Goal: Task Accomplishment & Management: Manage account settings

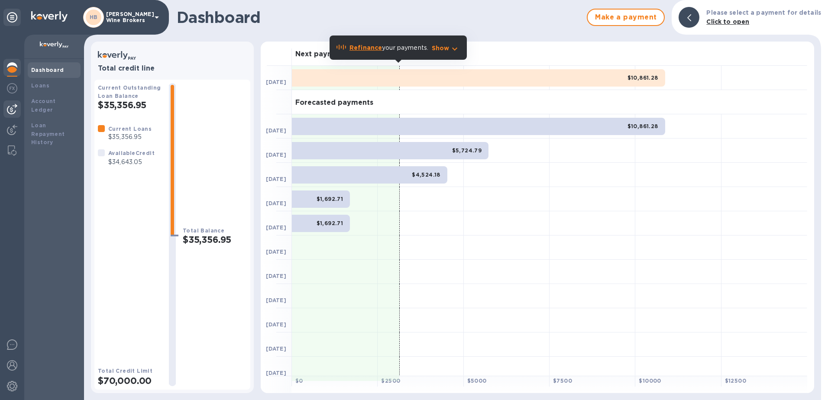
click at [11, 107] on img at bounding box center [12, 109] width 10 height 10
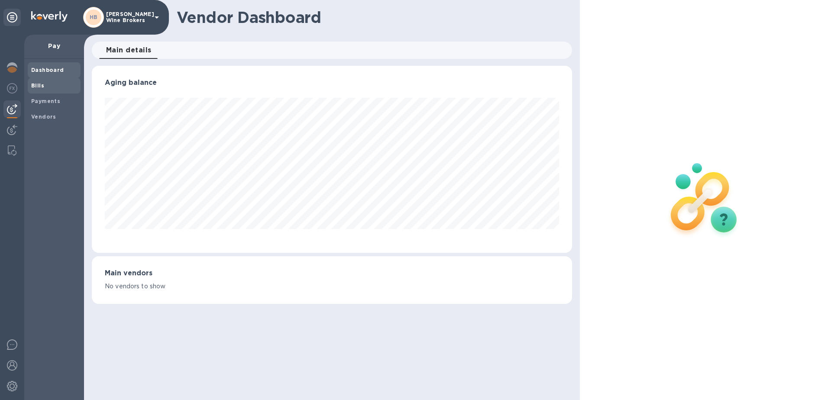
scroll to position [187, 481]
click at [32, 83] on b "Bills" at bounding box center [37, 85] width 13 height 6
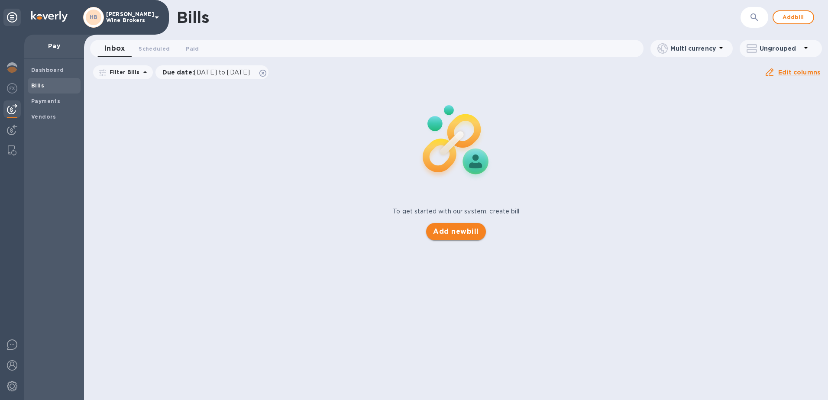
click at [454, 233] on span "Add new bill" at bounding box center [455, 231] width 45 height 10
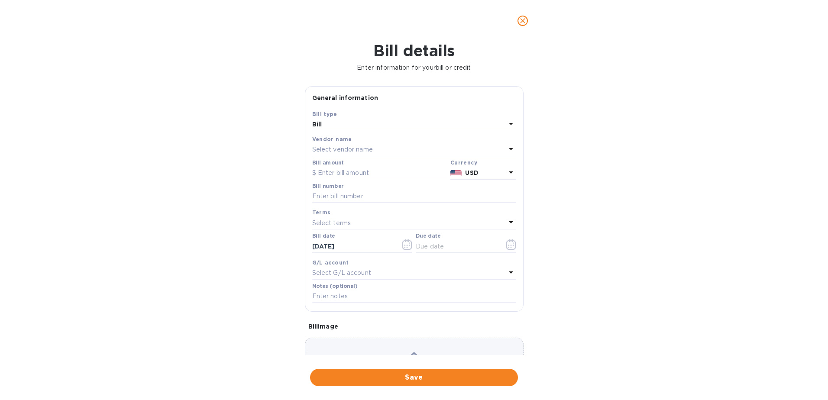
click at [362, 144] on div "Select vendor name" at bounding box center [409, 150] width 194 height 12
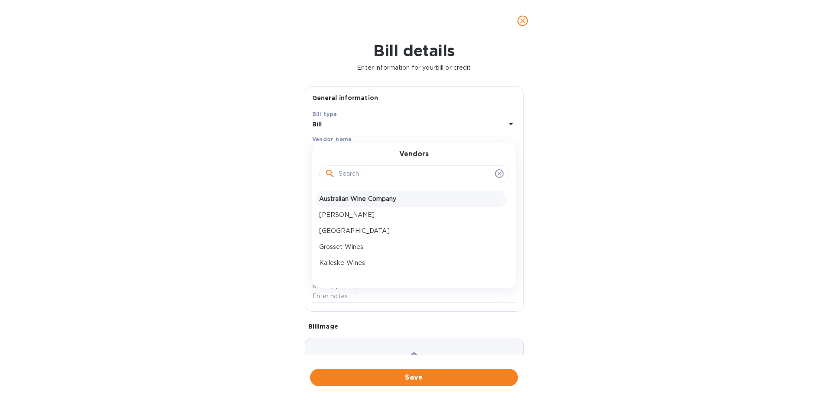
click at [355, 198] on p "Australian Wine Company" at bounding box center [410, 198] width 183 height 9
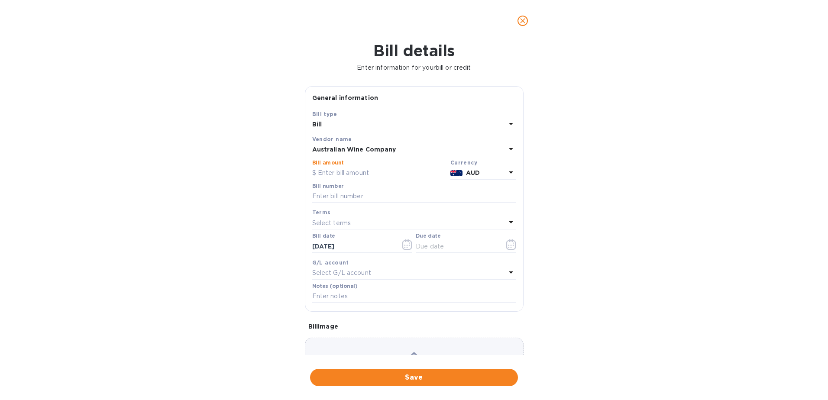
click at [349, 175] on input "text" at bounding box center [379, 173] width 135 height 13
type input "43,600"
click at [360, 197] on input "text" at bounding box center [414, 196] width 204 height 13
type input "4785"
click at [508, 244] on icon "button" at bounding box center [511, 244] width 10 height 10
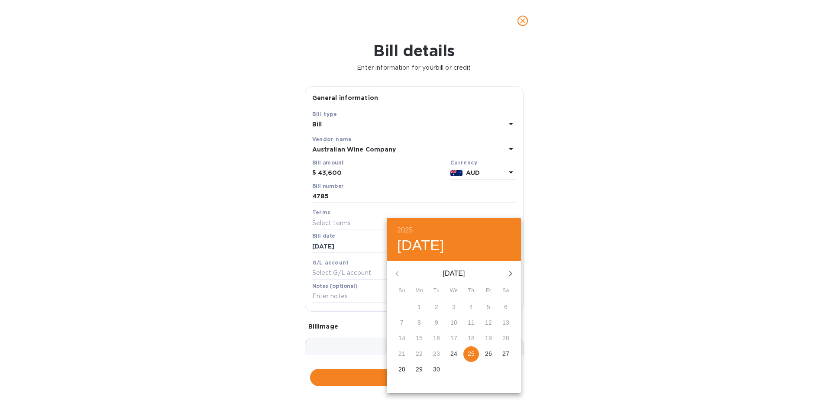
click at [473, 348] on button "25" at bounding box center [471, 354] width 16 height 16
type input "[DATE]"
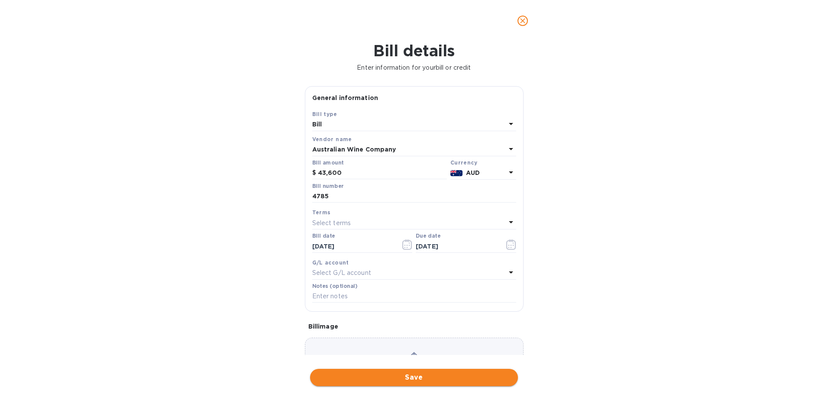
click at [396, 376] on span "Save" at bounding box center [414, 377] width 194 height 10
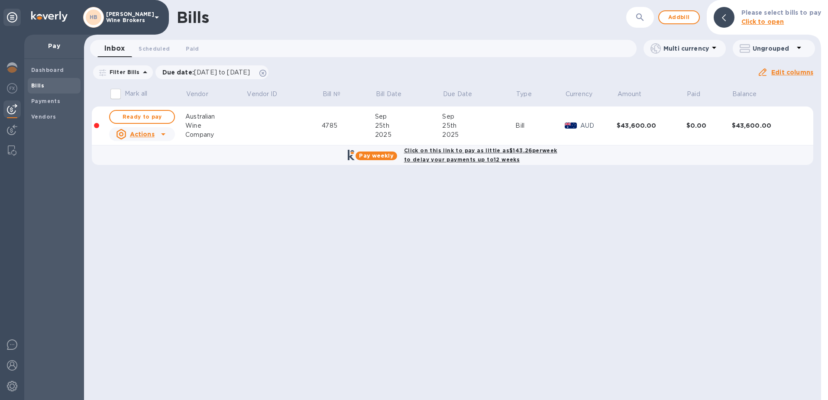
click at [434, 152] on b "Click on this link to pay as little as $143.26 per week to delay your payments …" at bounding box center [480, 155] width 153 height 16
checkbox input "true"
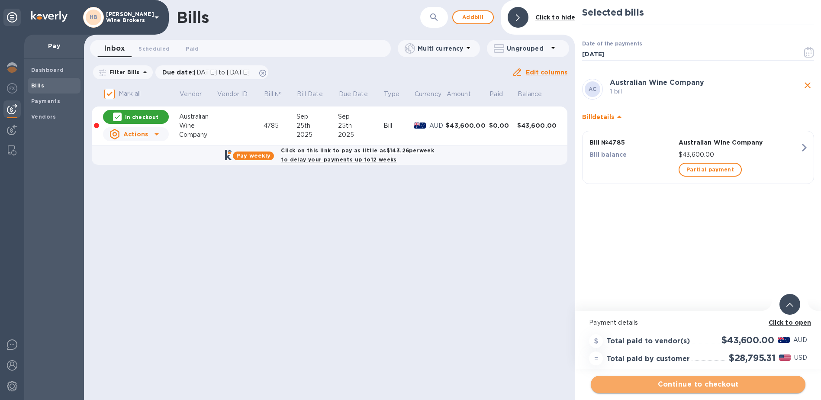
click at [741, 381] on span "Continue to checkout" at bounding box center [698, 384] width 201 height 10
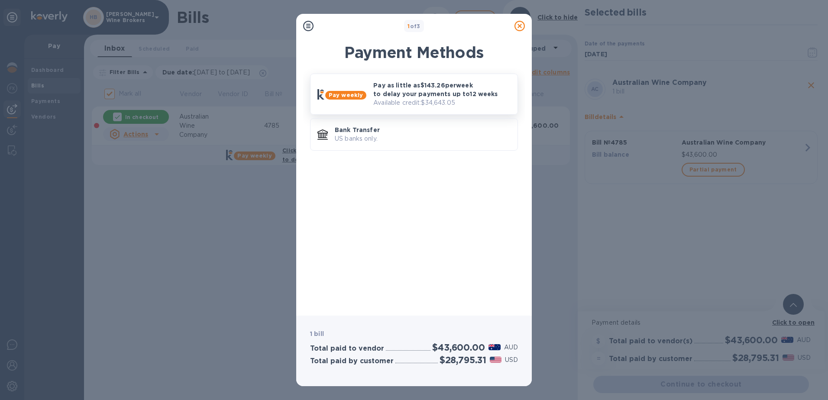
click at [428, 88] on p "Pay as little as $143.26 per week to delay your payments up to 12 weeks" at bounding box center [441, 89] width 137 height 17
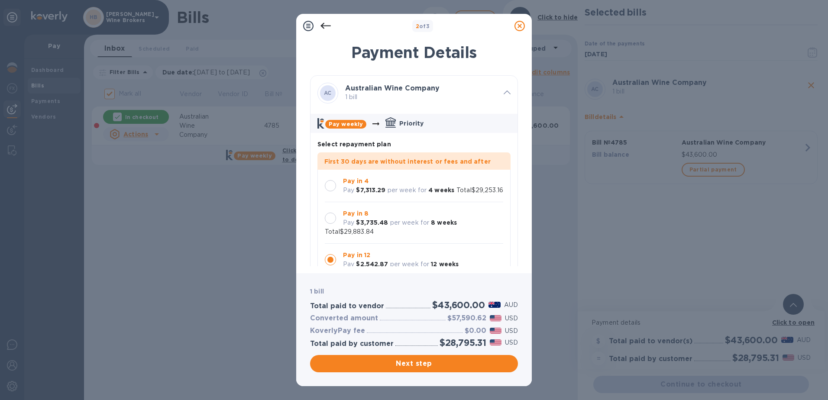
scroll to position [25, 0]
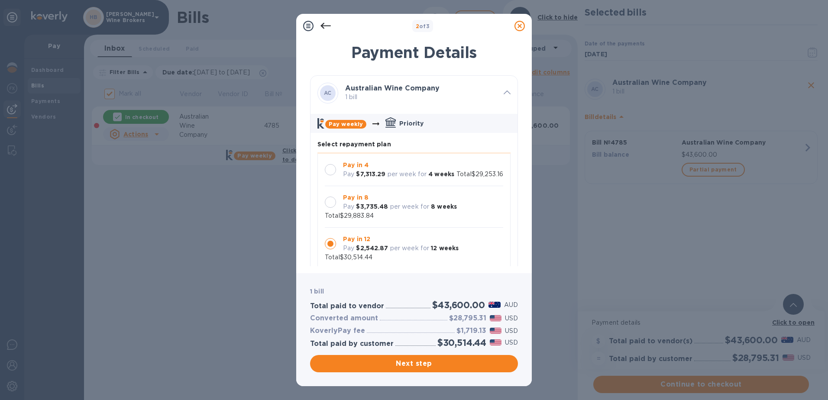
click at [332, 164] on div at bounding box center [330, 169] width 11 height 11
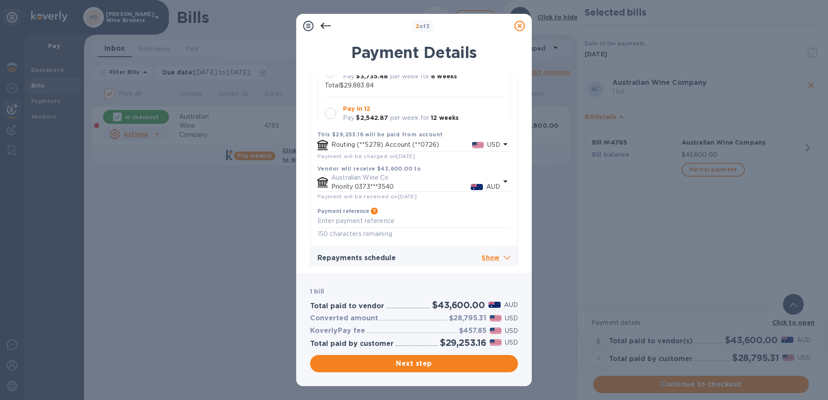
scroll to position [151, 0]
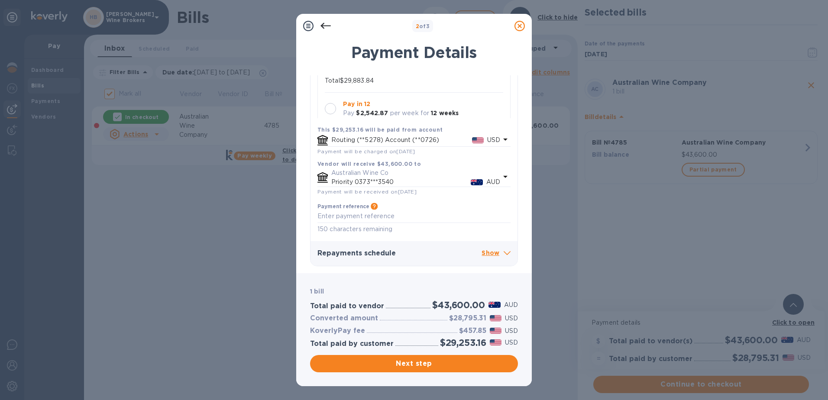
click at [487, 255] on p "Show" at bounding box center [495, 253] width 29 height 11
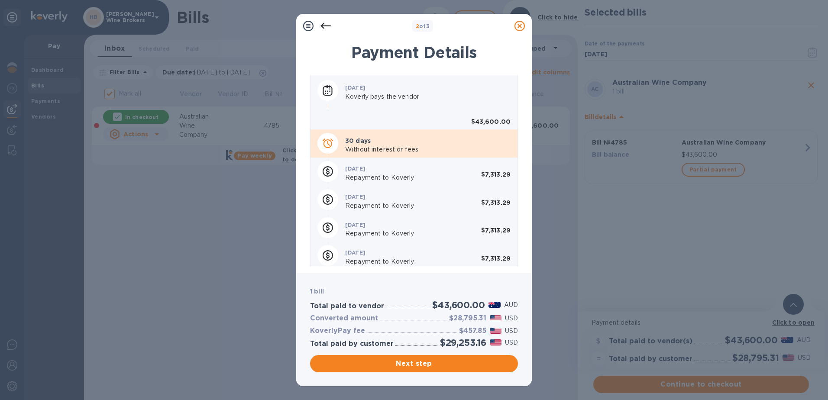
scroll to position [344, 0]
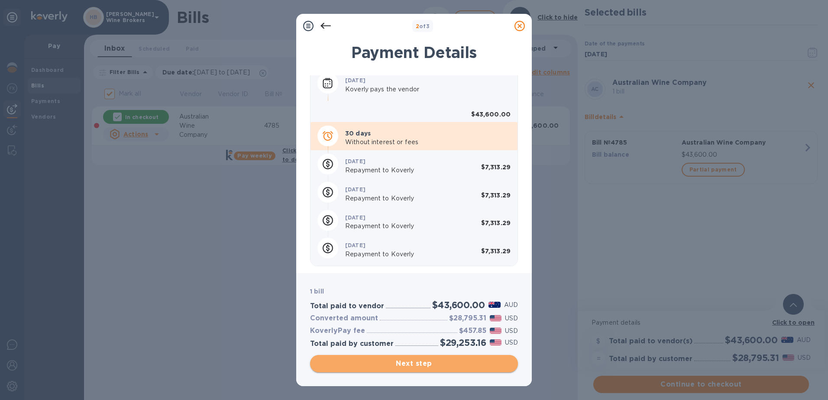
click at [412, 367] on span "Next step" at bounding box center [414, 363] width 194 height 10
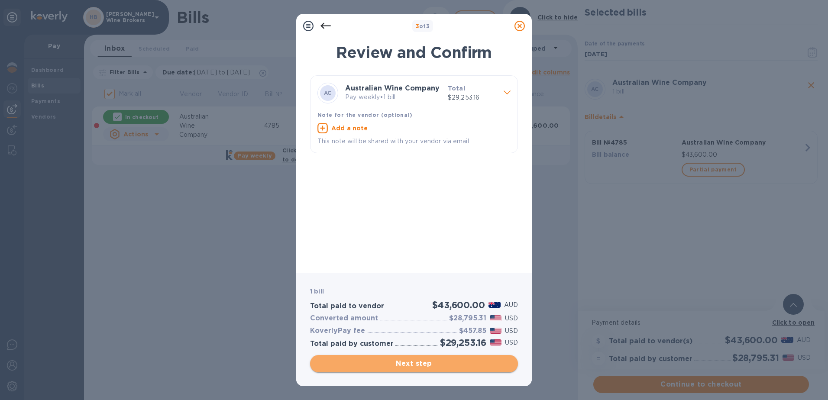
click at [421, 364] on span "Next step" at bounding box center [414, 363] width 194 height 10
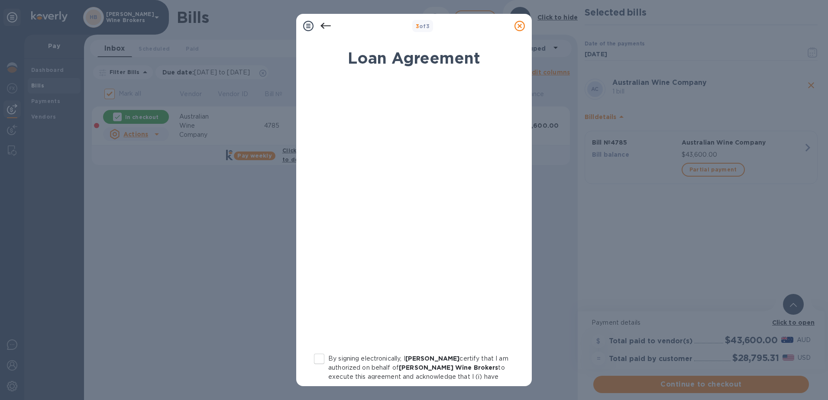
click at [319, 356] on input "By signing electronically, I [PERSON_NAME] certify that I am authorized on beha…" at bounding box center [319, 359] width 18 height 18
checkbox input "true"
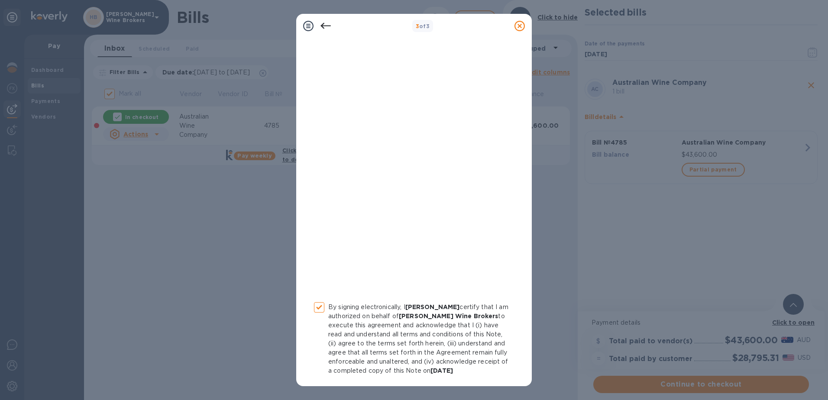
scroll to position [84, 0]
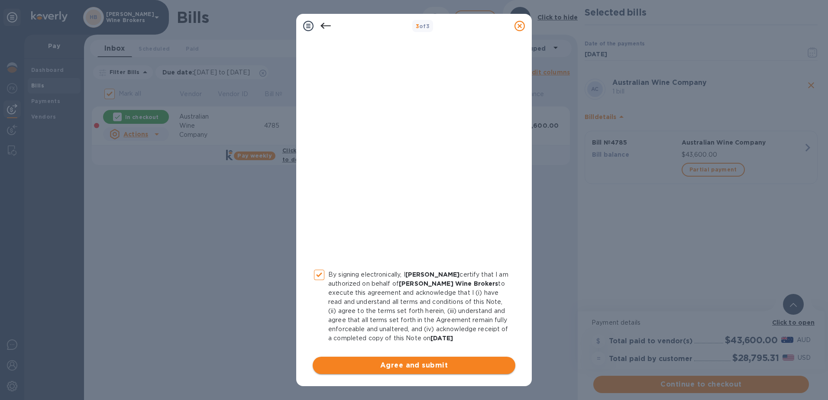
click at [440, 363] on span "Agree and submit" at bounding box center [414, 365] width 189 height 10
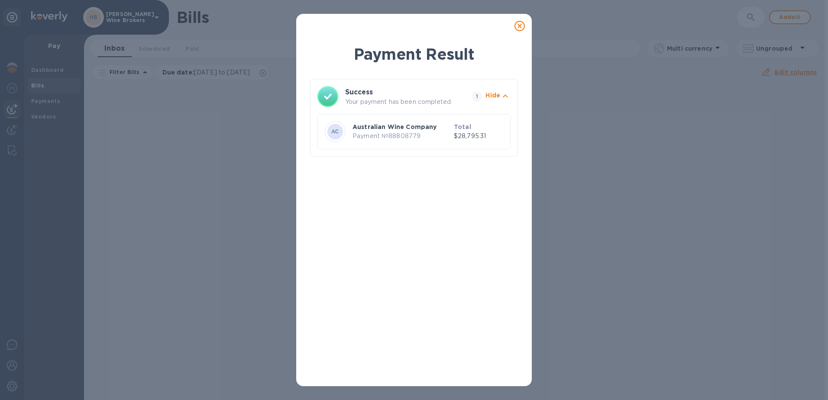
click at [517, 24] on icon at bounding box center [519, 26] width 10 height 10
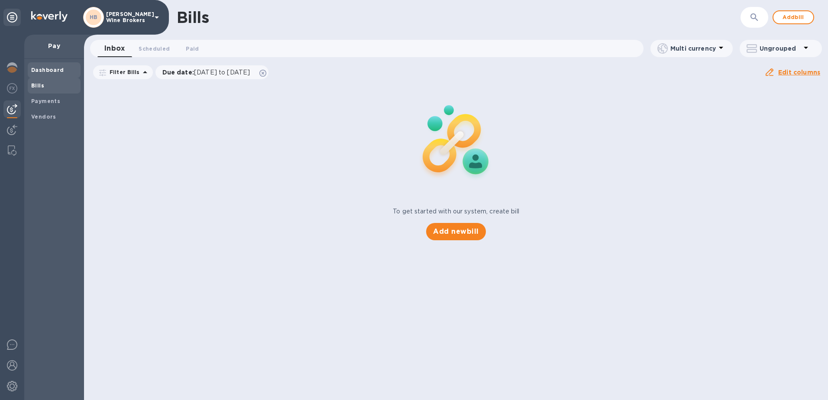
click at [36, 68] on b "Dashboard" at bounding box center [47, 70] width 33 height 6
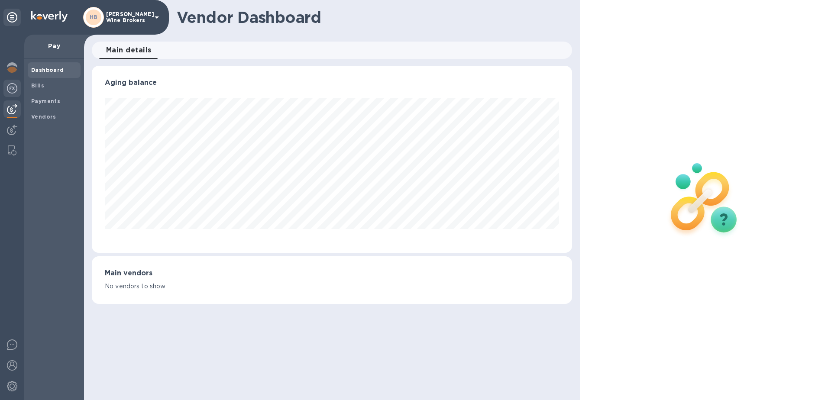
scroll to position [432754, 432464]
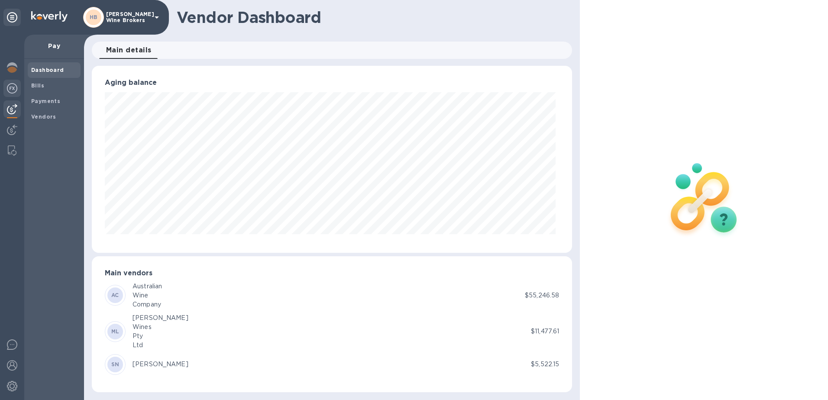
click at [15, 89] on img at bounding box center [12, 88] width 10 height 10
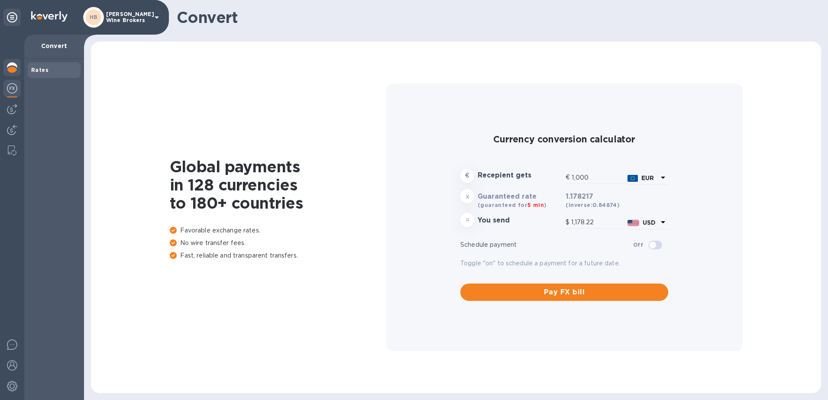
click at [13, 67] on img at bounding box center [12, 67] width 10 height 10
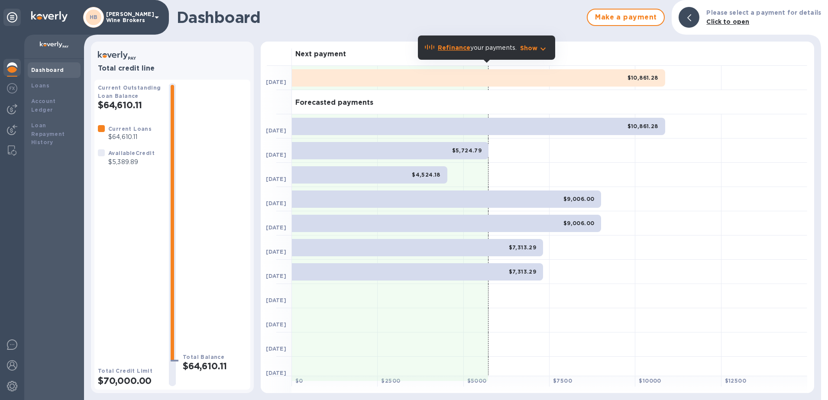
click at [414, 145] on div "$5,724.79" at bounding box center [390, 150] width 197 height 17
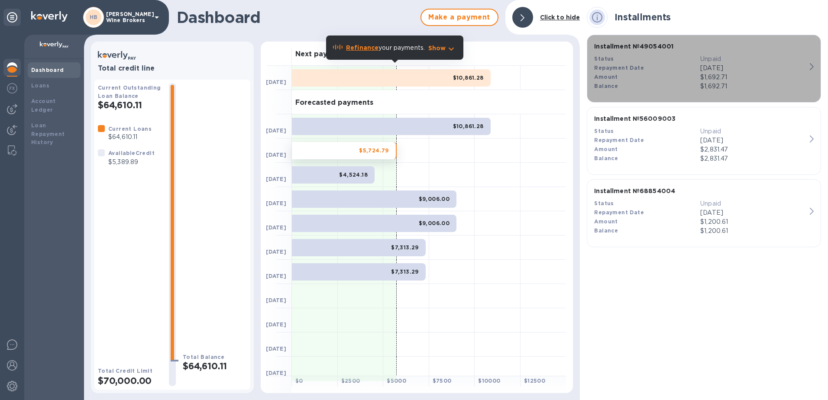
click at [810, 68] on icon "button" at bounding box center [812, 66] width 4 height 7
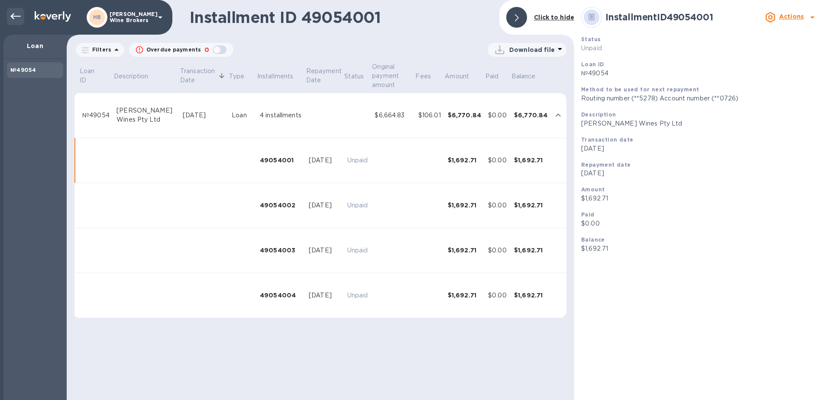
click at [16, 15] on icon at bounding box center [15, 16] width 10 height 10
